Goal: Check status: Check status

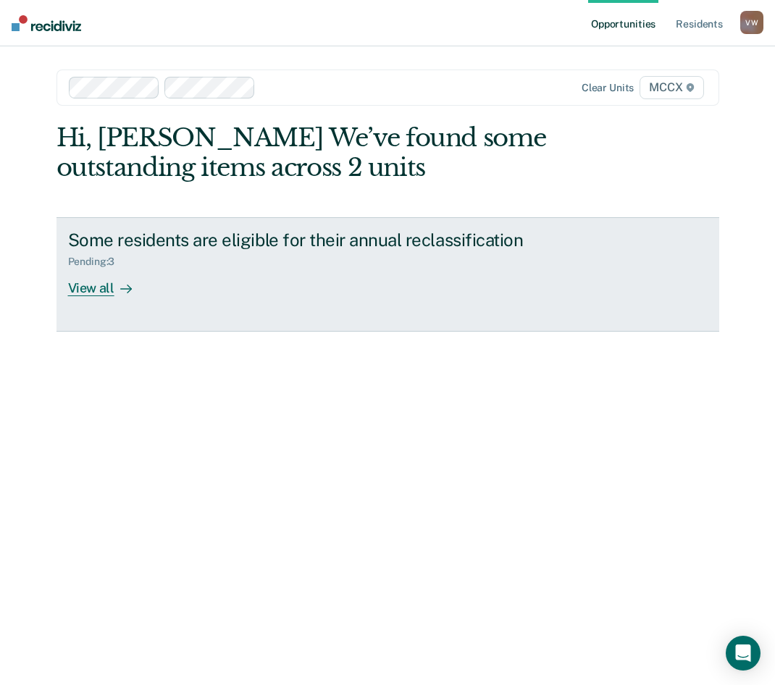
click at [98, 293] on div "View all" at bounding box center [108, 282] width 81 height 28
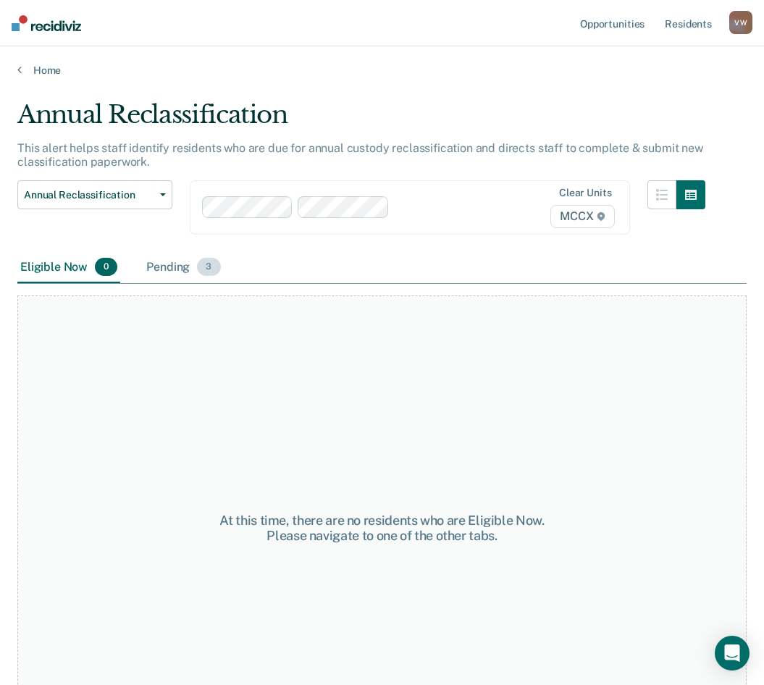
click at [155, 267] on div "Pending 3" at bounding box center [183, 268] width 80 height 32
